Goal: Complete application form

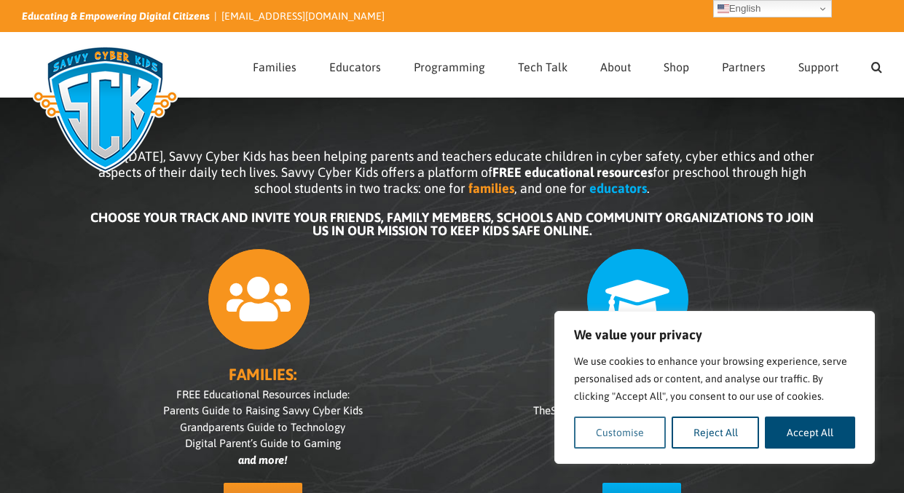
click at [624, 433] on button "Customise" at bounding box center [620, 433] width 92 height 32
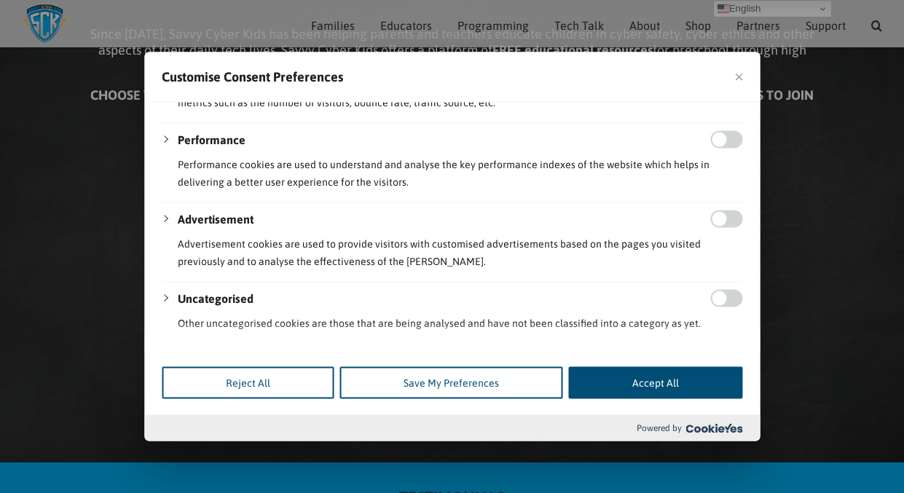
scroll to position [109, 0]
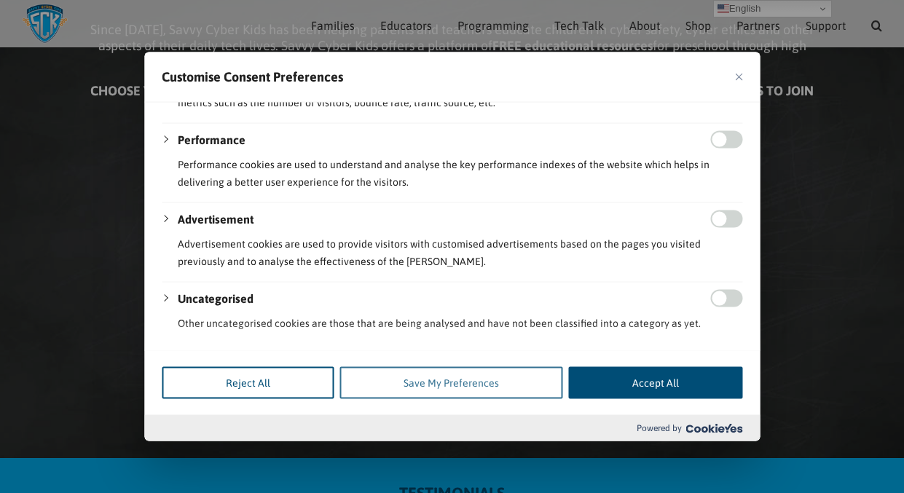
click at [396, 385] on button "Save My Preferences" at bounding box center [450, 383] width 223 height 32
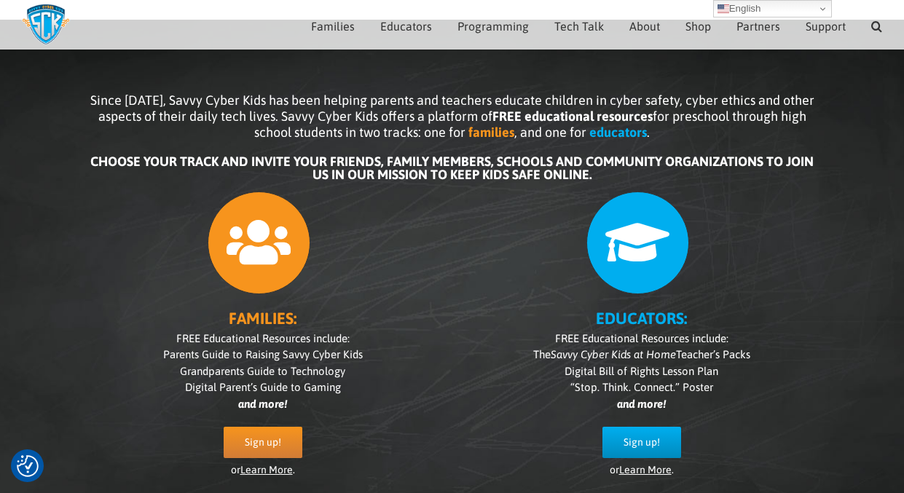
scroll to position [44, 0]
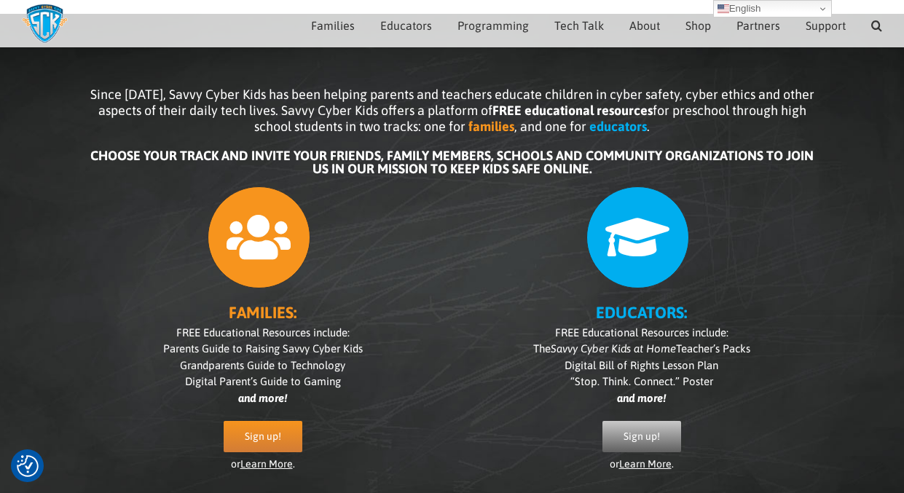
click at [645, 433] on span "Sign up!" at bounding box center [642, 436] width 36 height 12
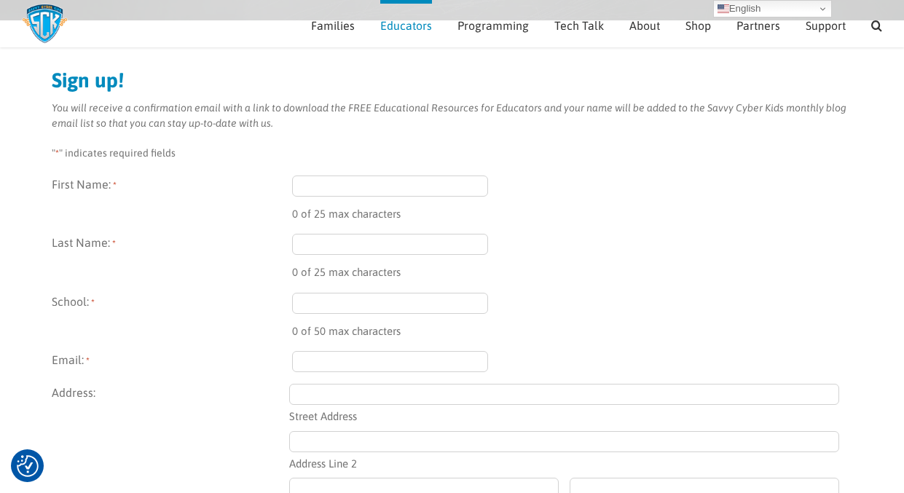
scroll to position [142, 0]
click at [322, 187] on input "First Name: *" at bounding box center [390, 183] width 197 height 21
type input "Susan"
click at [320, 235] on input "Last Name: *" at bounding box center [390, 242] width 197 height 21
type input "Williford"
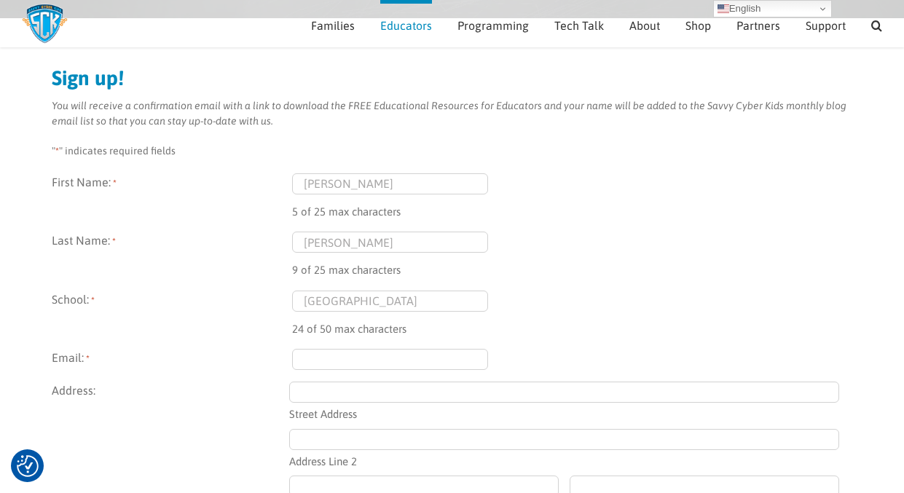
type input "Pisgah Elementary School"
click at [338, 355] on input "Email: *" at bounding box center [390, 359] width 197 height 21
type input "susan.williford@rcsd.ms"
type input "125 TORI BOWIE LANE"
type input "BRANDON"
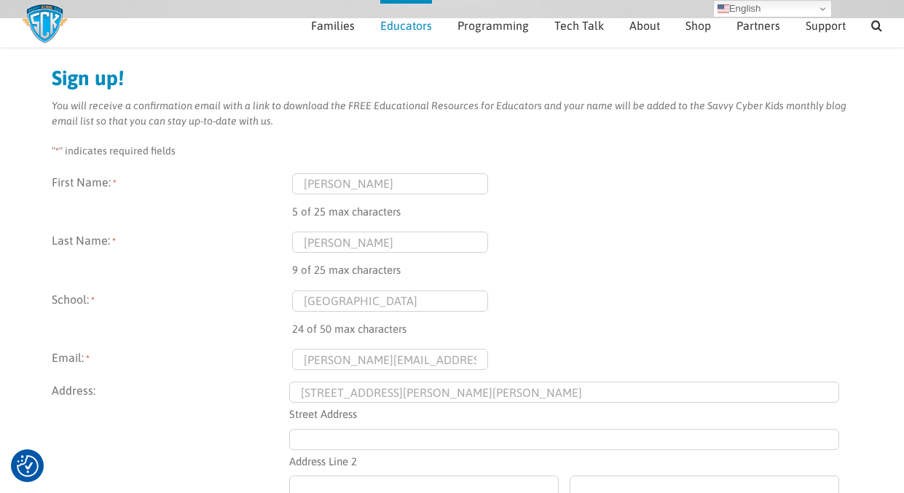
type input "Mississippi"
type input "39047"
select select "United States"
type input "(601) 829-2937"
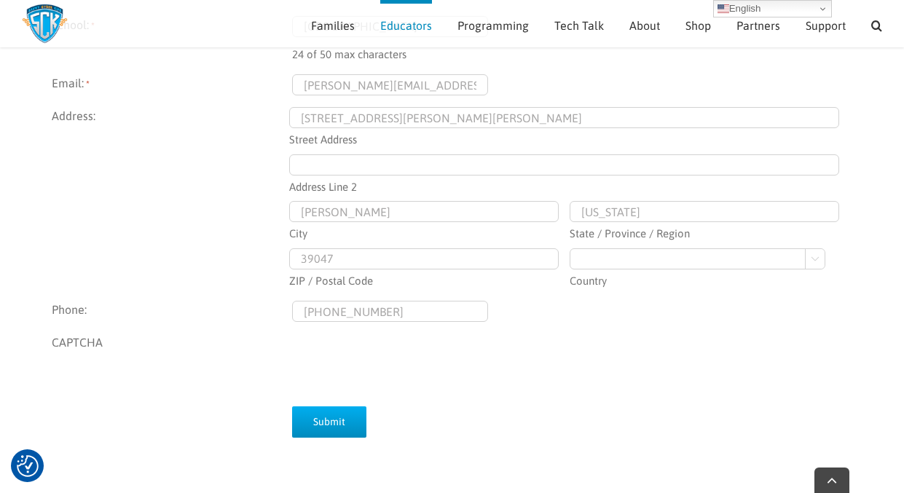
scroll to position [419, 0]
click at [330, 417] on input "Submit" at bounding box center [329, 419] width 74 height 31
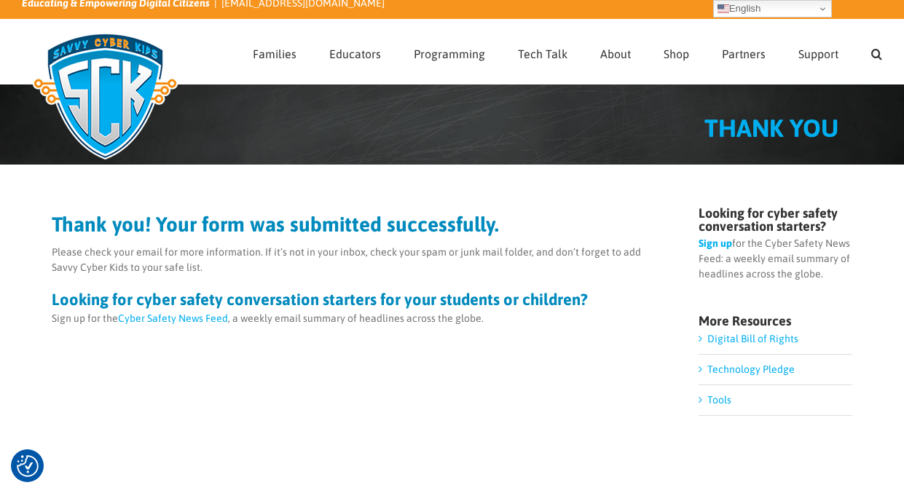
scroll to position [6, 0]
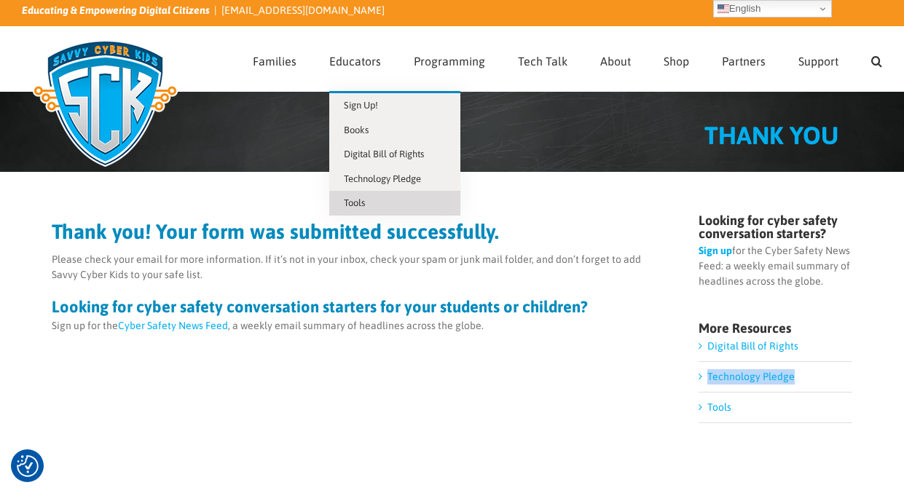
click at [357, 208] on link "Tools" at bounding box center [394, 203] width 131 height 25
